Goal: Find specific page/section

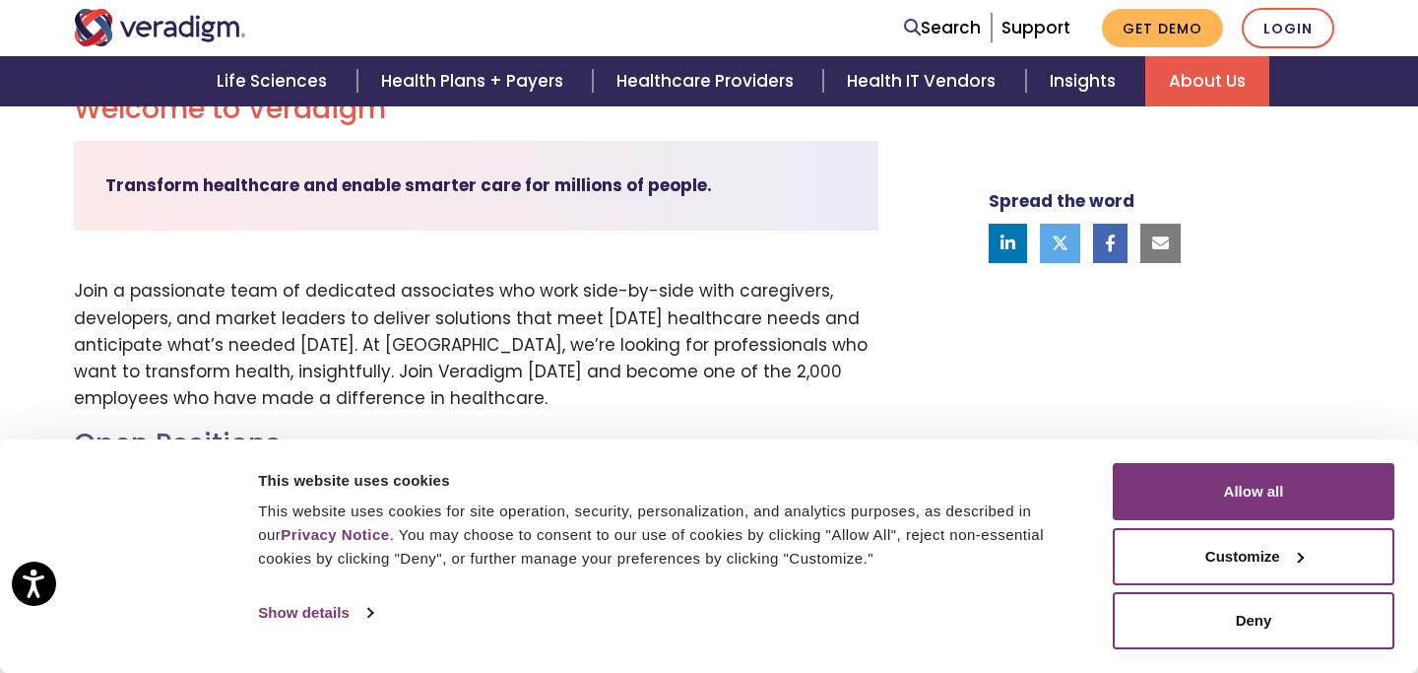
scroll to position [779, 0]
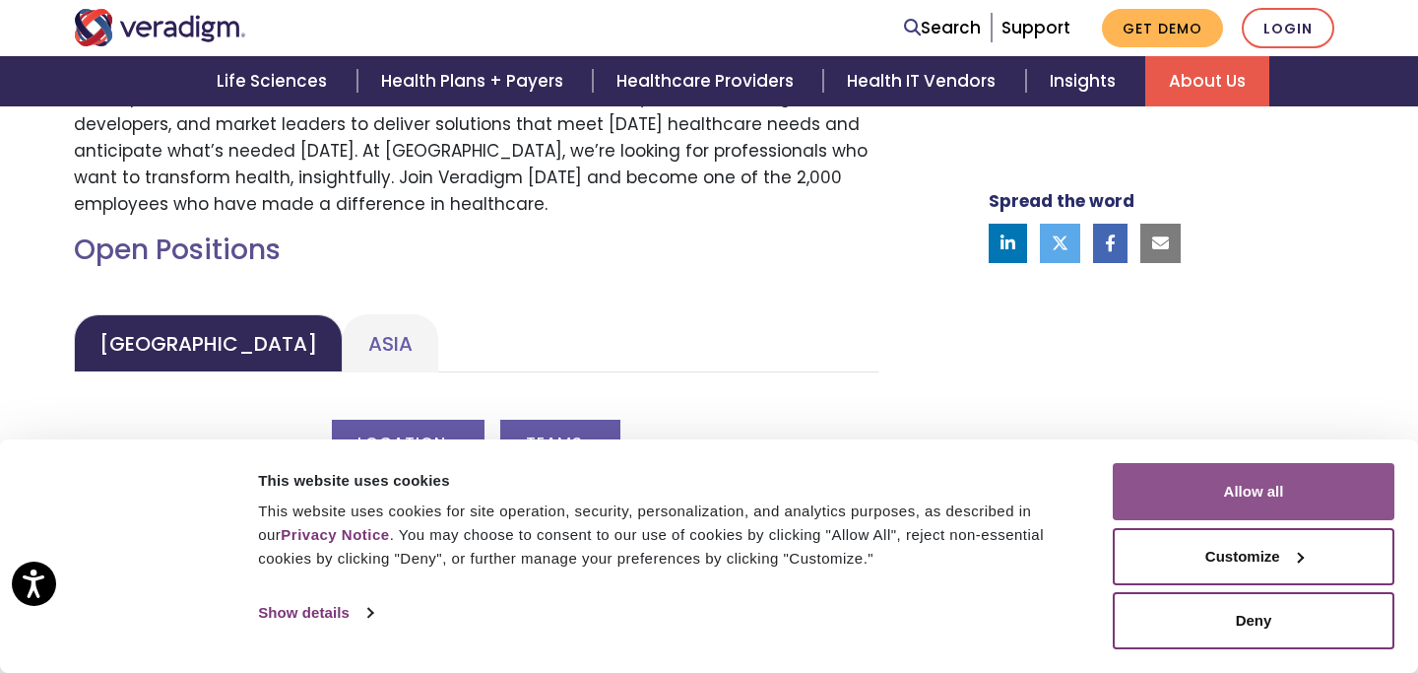
click at [1243, 469] on button "Allow all" at bounding box center [1254, 491] width 282 height 57
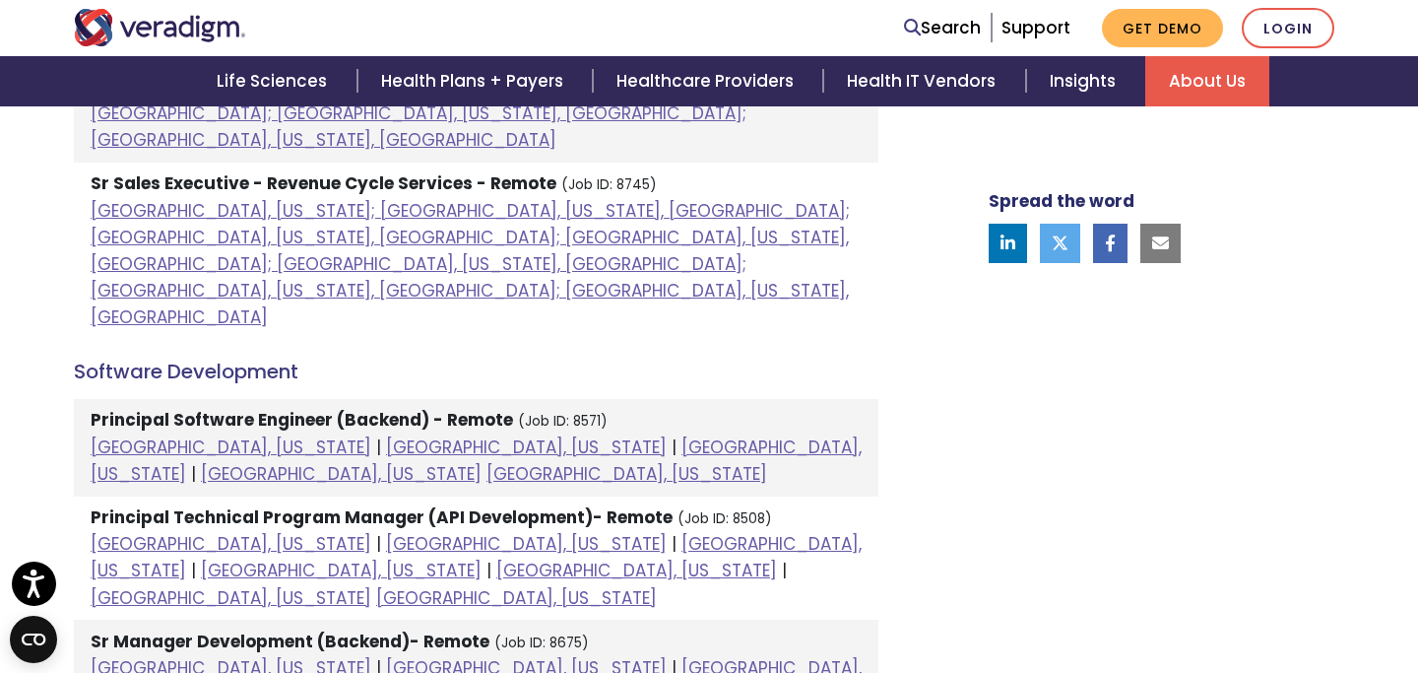
scroll to position [1897, 0]
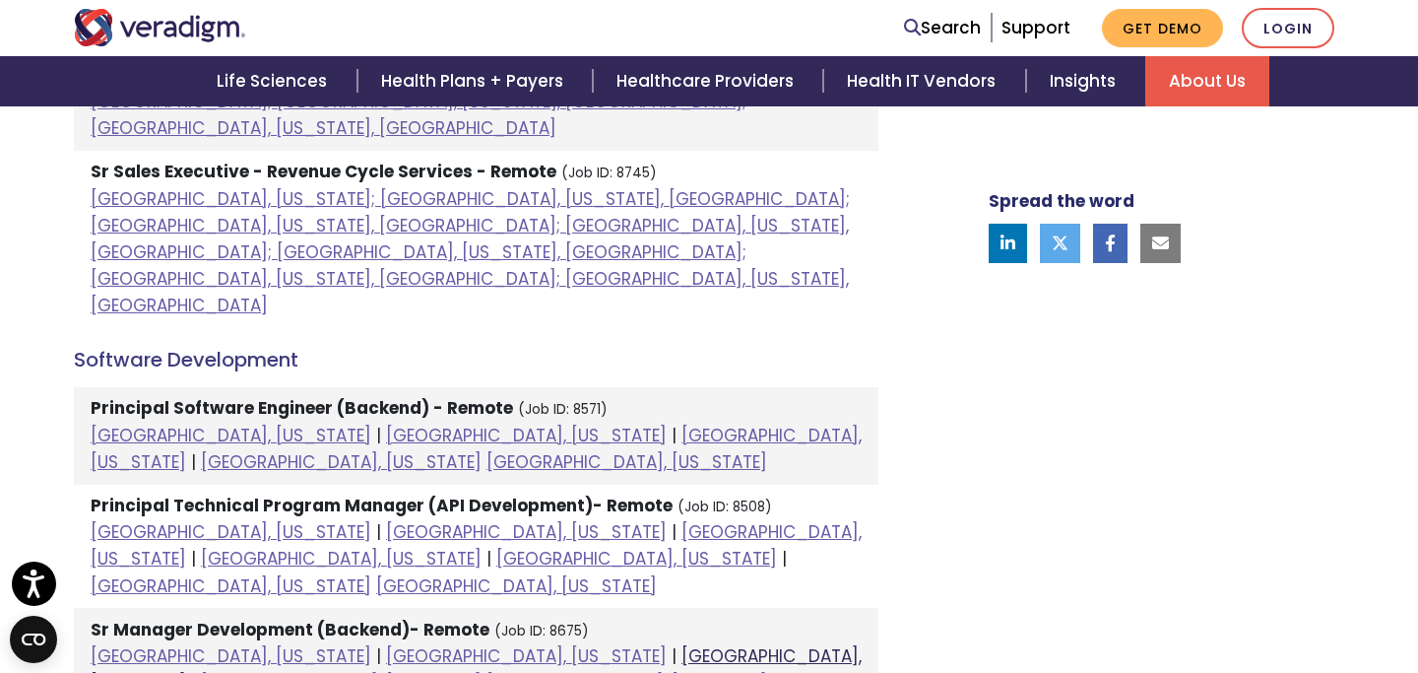
click at [422, 644] on link "Houston, Texas" at bounding box center [476, 669] width 771 height 50
click at [482, 671] on link "Minneapolis, Minnesota" at bounding box center [341, 683] width 281 height 24
click at [143, 644] on link "Chicago, Illinois" at bounding box center [231, 656] width 281 height 24
click at [147, 644] on link "Chicago, Illinois" at bounding box center [231, 656] width 281 height 24
click at [386, 644] on link "Dallas, Texas" at bounding box center [526, 656] width 281 height 24
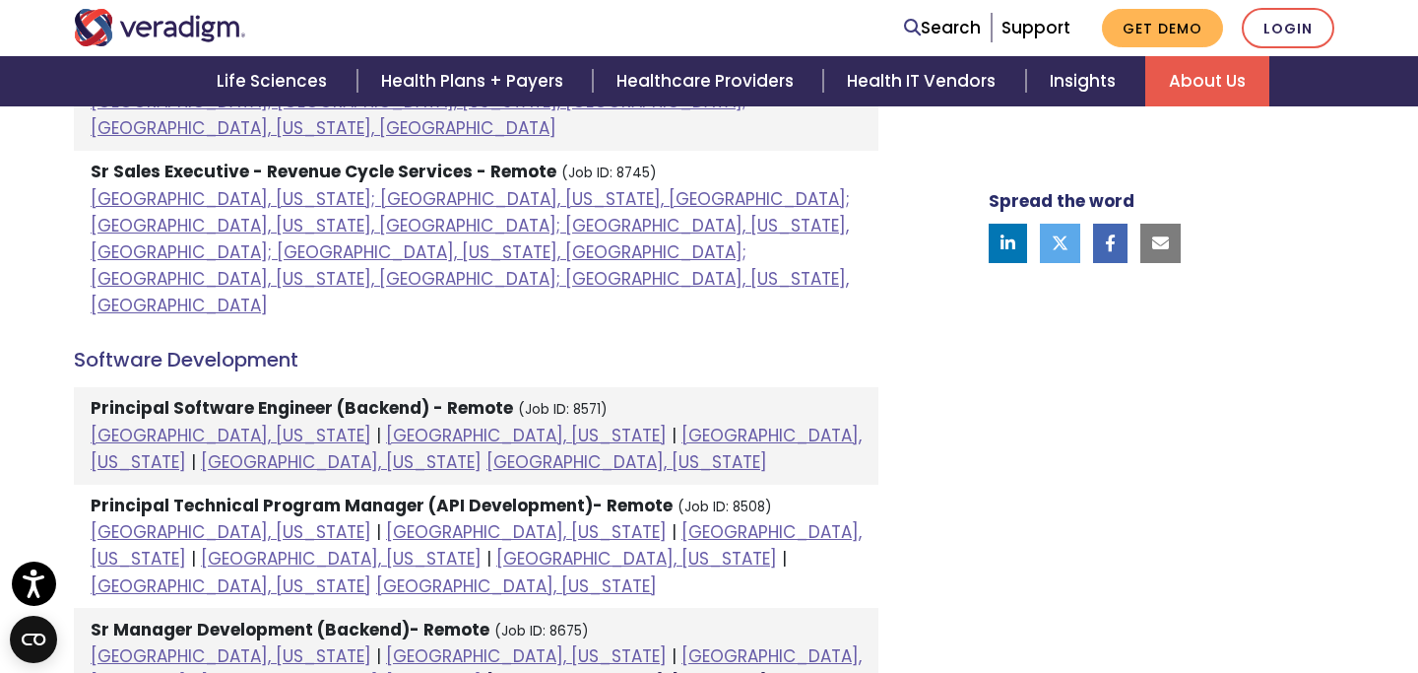
click at [487, 671] on link "Philadelphia, Pennsylvania" at bounding box center [627, 683] width 281 height 24
